Goal: Navigation & Orientation: Find specific page/section

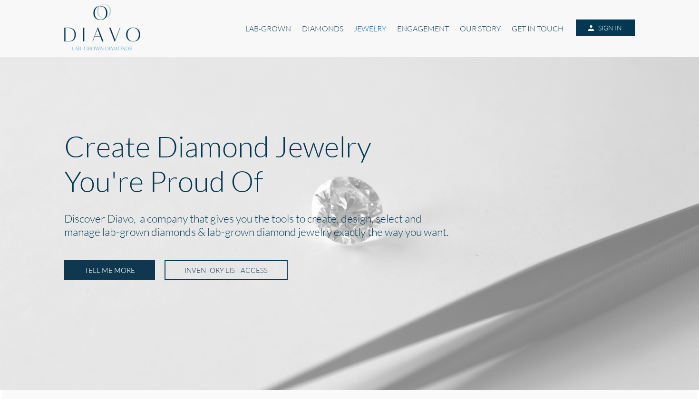
click at [370, 29] on link "JEWELRY" at bounding box center [370, 29] width 43 height 18
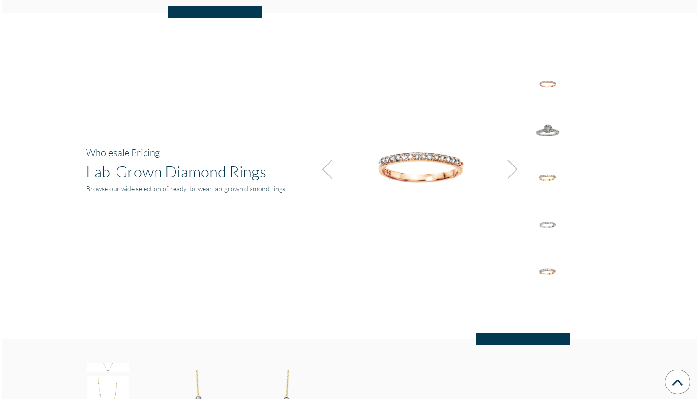
scroll to position [634, 0]
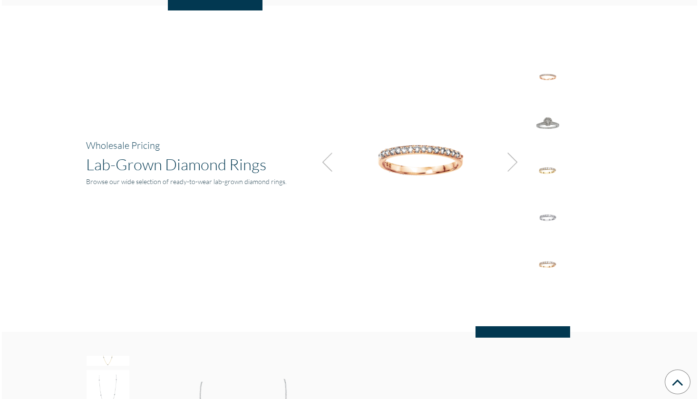
click at [516, 164] on img at bounding box center [510, 162] width 26 height 26
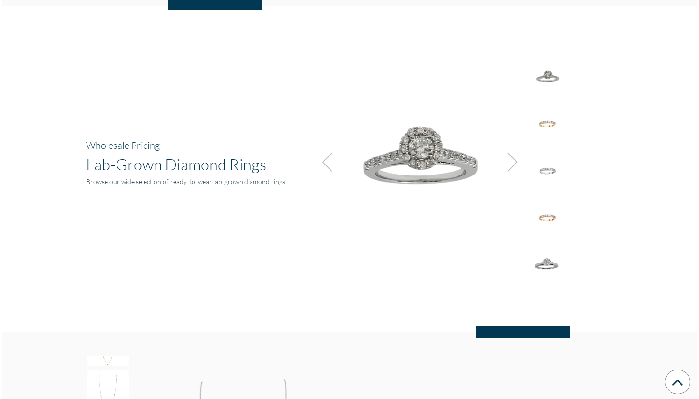
click at [516, 164] on img at bounding box center [510, 162] width 26 height 26
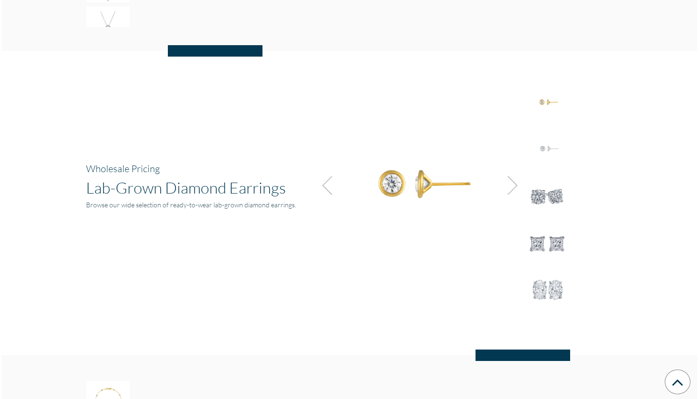
scroll to position [1192, 0]
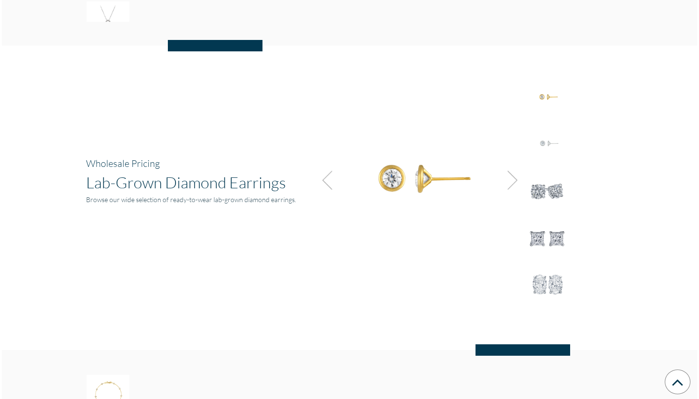
click at [513, 179] on img at bounding box center [510, 180] width 26 height 26
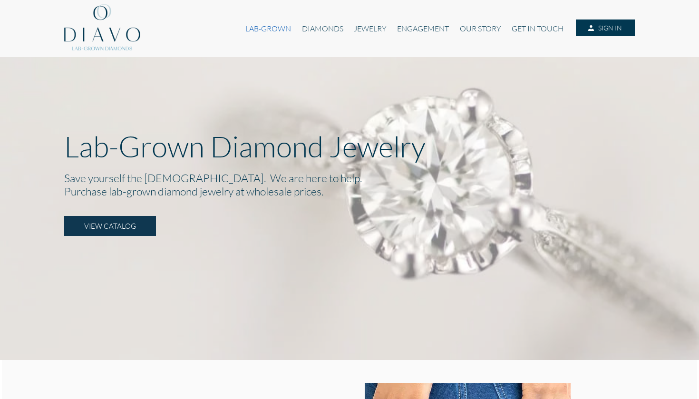
scroll to position [0, 0]
click at [361, 26] on link "JEWELRY" at bounding box center [370, 29] width 43 height 18
click at [326, 31] on link "DIAMONDS" at bounding box center [323, 29] width 52 height 18
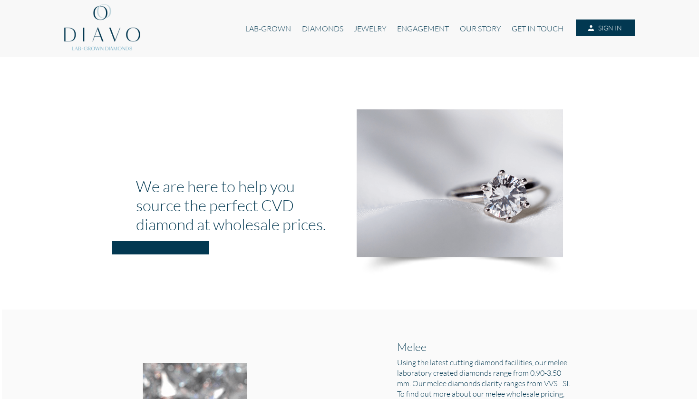
click at [93, 39] on img at bounding box center [102, 28] width 76 height 57
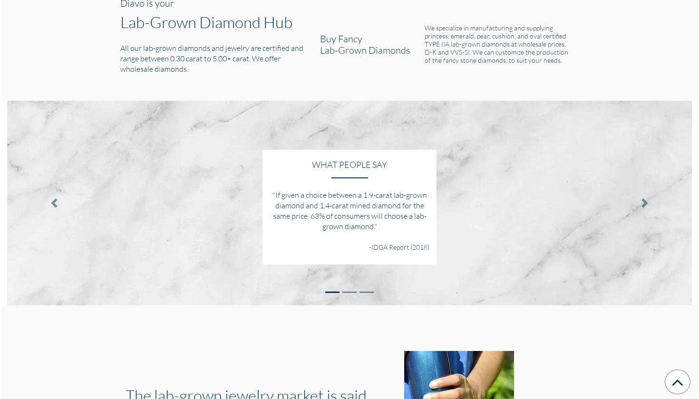
scroll to position [1108, 0]
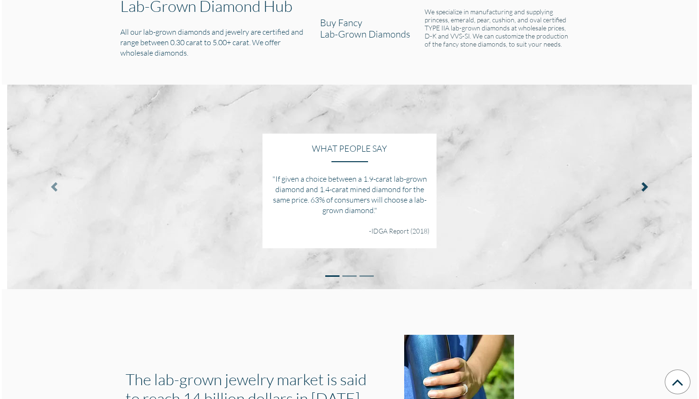
click at [643, 167] on link at bounding box center [645, 187] width 104 height 205
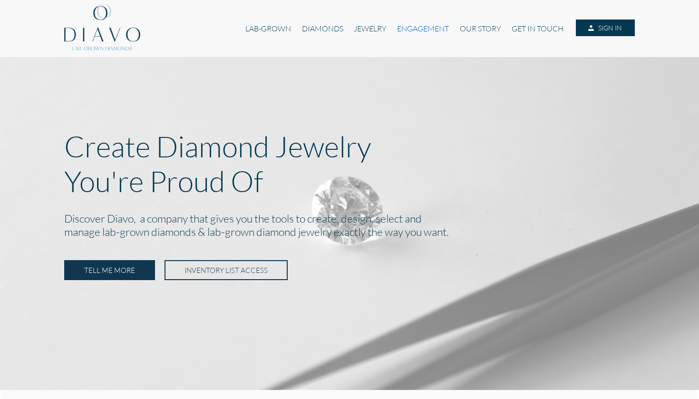
scroll to position [0, 0]
